Goal: Task Accomplishment & Management: Use online tool/utility

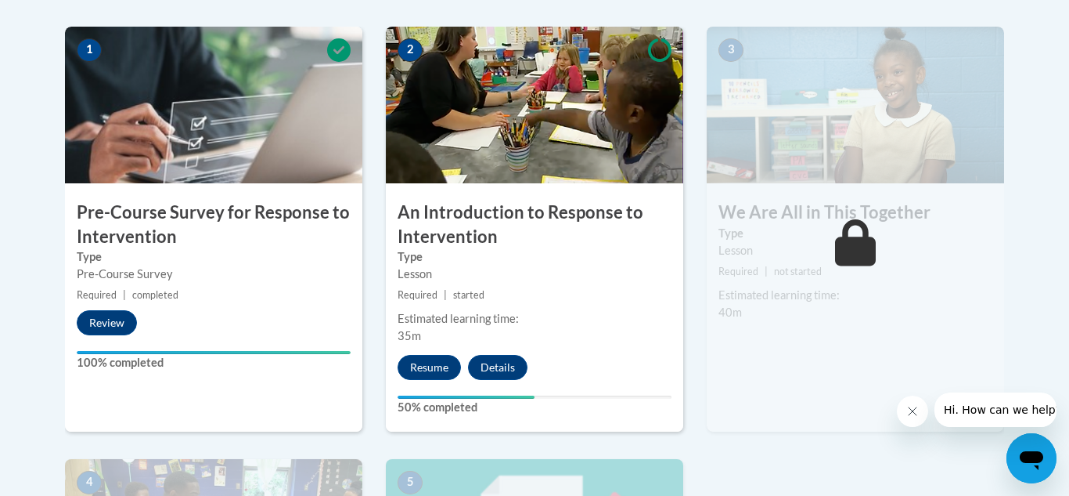
scroll to position [507, 0]
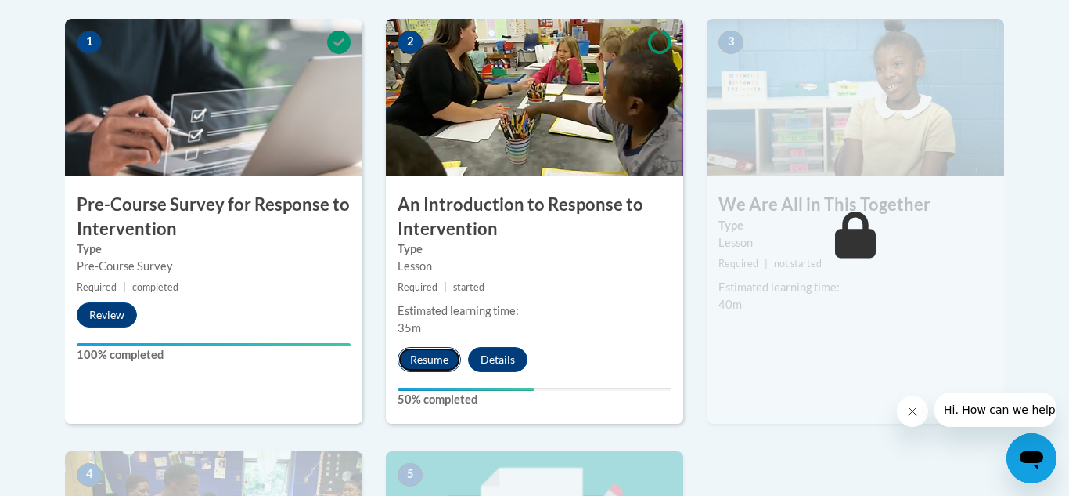
click at [427, 363] on button "Resume" at bounding box center [429, 359] width 63 height 25
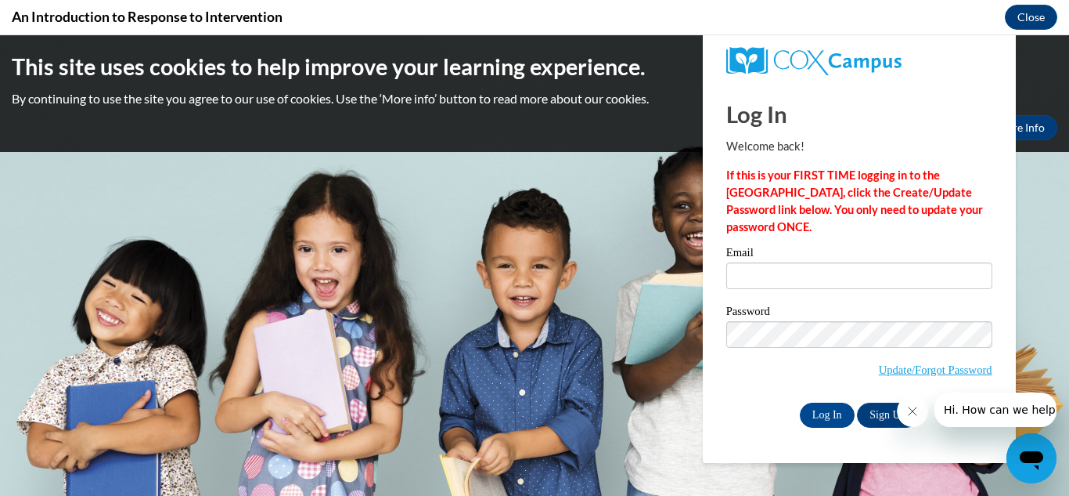
scroll to position [0, 0]
click at [848, 283] on input "Email" at bounding box center [860, 275] width 266 height 27
type input "[EMAIL_ADDRESS][DOMAIN_NAME]"
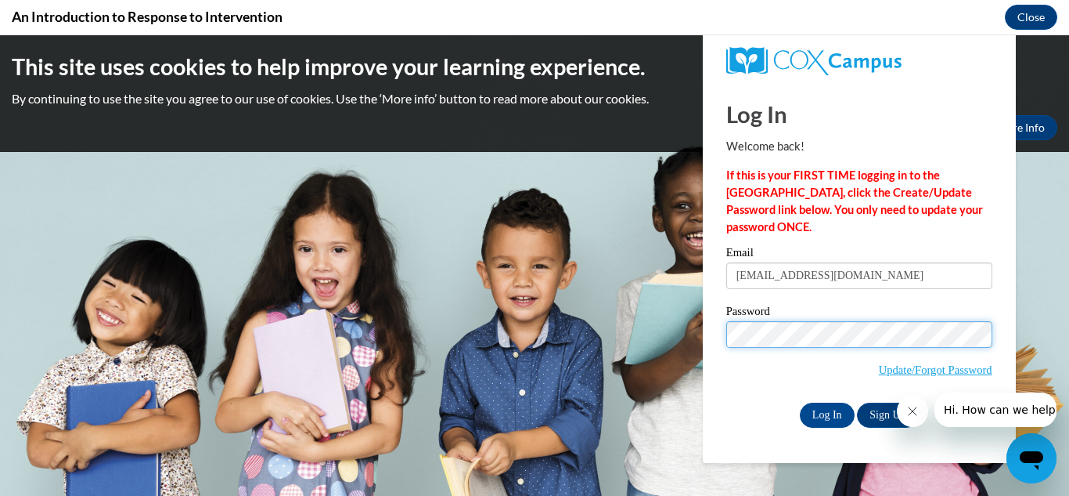
click at [800, 402] on input "Log In" at bounding box center [827, 414] width 55 height 25
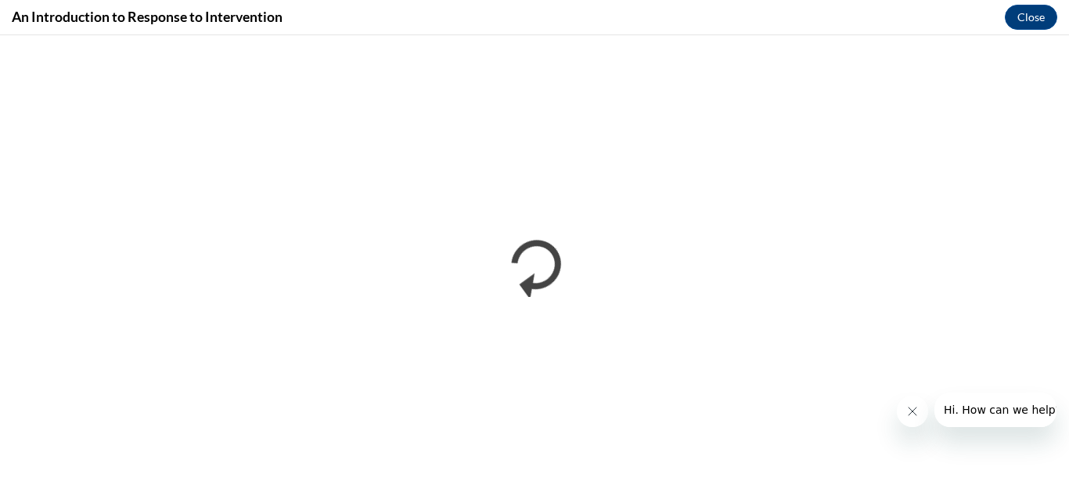
click at [915, 413] on icon "Close message from company" at bounding box center [913, 411] width 8 height 8
